Goal: Transaction & Acquisition: Download file/media

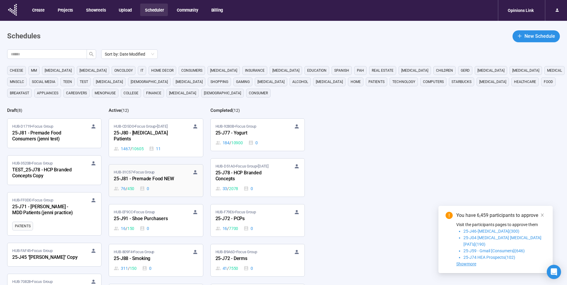
scroll to position [1, 0]
click at [150, 252] on span "HUB-809F4 • Focus Group" at bounding box center [134, 251] width 40 height 6
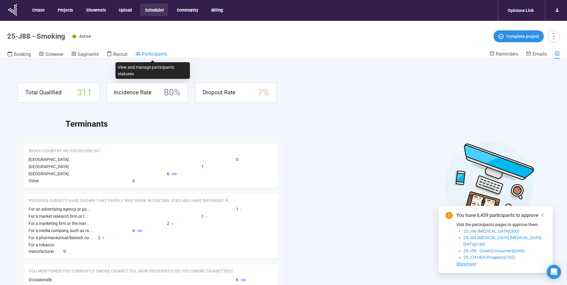
click at [153, 53] on span "Participants" at bounding box center [154, 54] width 25 height 6
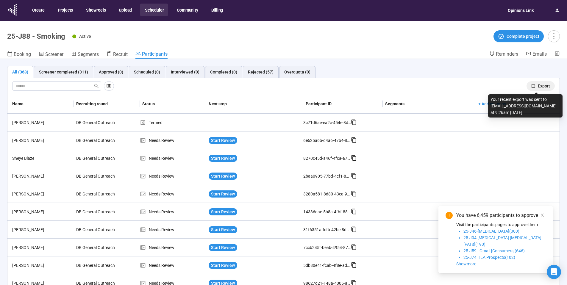
click at [540, 87] on span "Export" at bounding box center [543, 86] width 12 height 7
